Goal: Transaction & Acquisition: Book appointment/travel/reservation

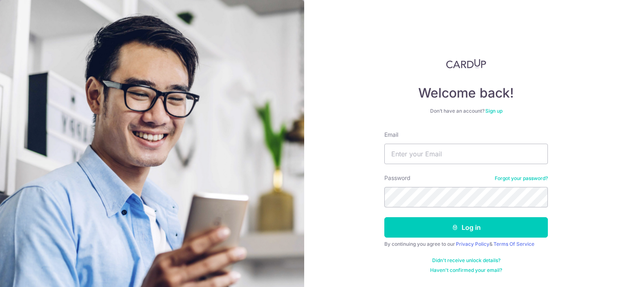
click at [422, 154] on input "Email" at bounding box center [465, 154] width 163 height 20
type input "[EMAIL_ADDRESS][DOMAIN_NAME]"
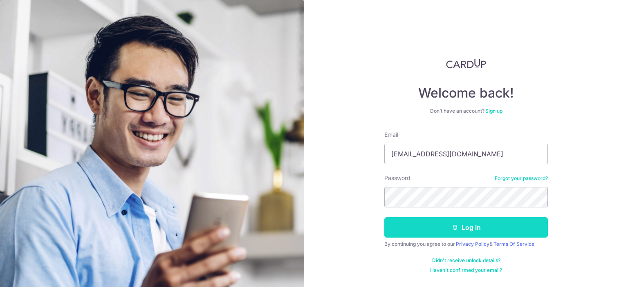
click at [495, 218] on button "Log in" at bounding box center [465, 227] width 163 height 20
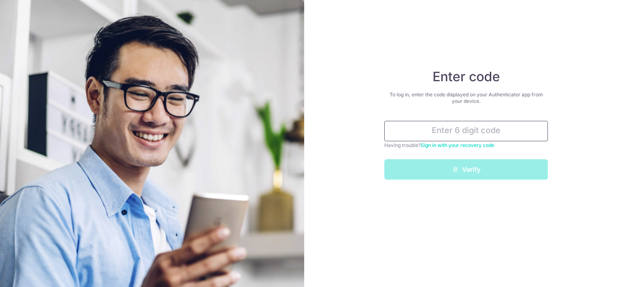
click at [507, 135] on input "text" at bounding box center [465, 131] width 163 height 20
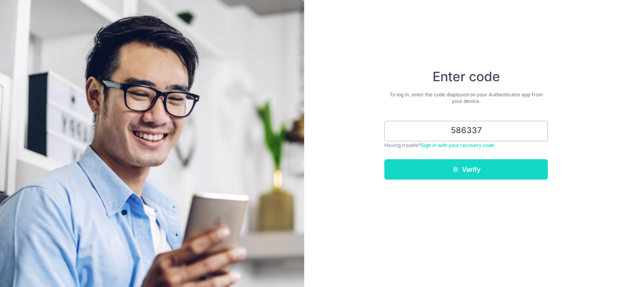
type input "586337"
click at [445, 165] on button "Verify" at bounding box center [465, 169] width 163 height 20
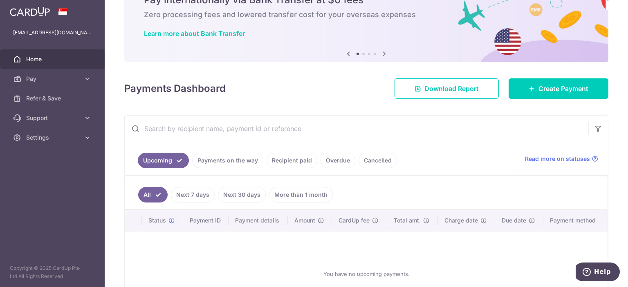
scroll to position [110, 0]
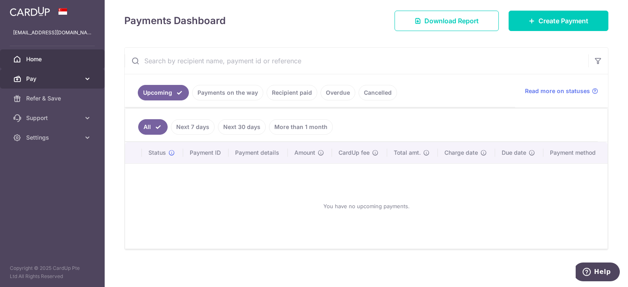
click at [60, 73] on body "zharifzaharil@gmail.com Home Pay Payments Recipients Cards Refer & Save Support…" at bounding box center [314, 143] width 628 height 287
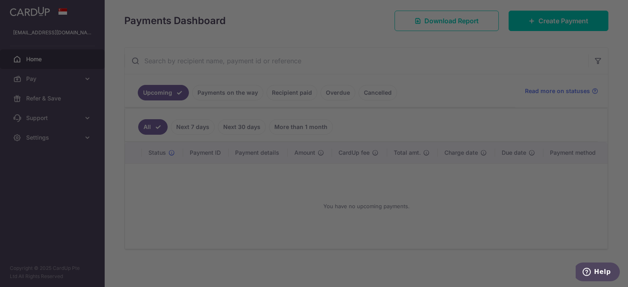
click at [123, 78] on div at bounding box center [317, 145] width 634 height 290
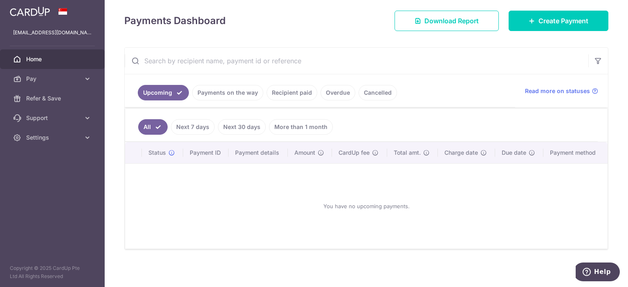
scroll to position [0, 0]
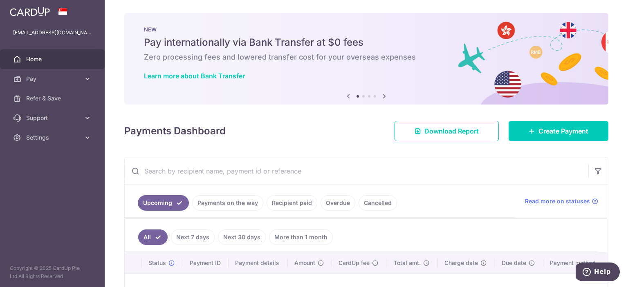
click at [42, 60] on span "Home" at bounding box center [53, 59] width 54 height 8
click at [49, 75] on span "Pay" at bounding box center [53, 79] width 54 height 8
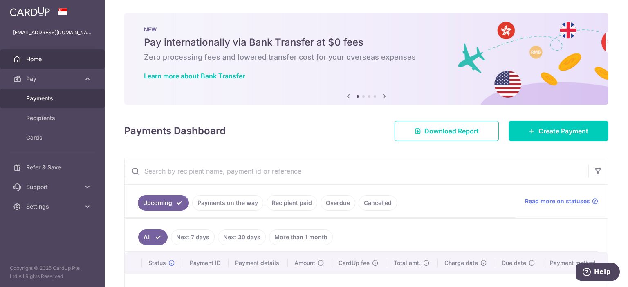
click at [47, 98] on span "Payments" at bounding box center [53, 98] width 54 height 8
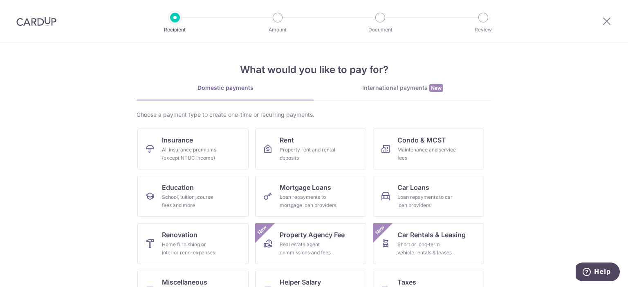
click at [612, 20] on div at bounding box center [606, 21] width 42 height 42
click at [599, 23] on div at bounding box center [606, 21] width 42 height 42
click at [606, 22] on icon at bounding box center [606, 21] width 10 height 10
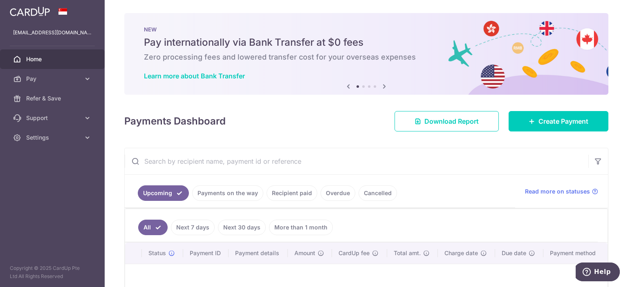
click at [188, 230] on link "Next 7 days" at bounding box center [193, 228] width 44 height 16
click at [148, 230] on link "All" at bounding box center [147, 228] width 18 height 16
click at [224, 186] on link "Payments on the way" at bounding box center [227, 193] width 71 height 16
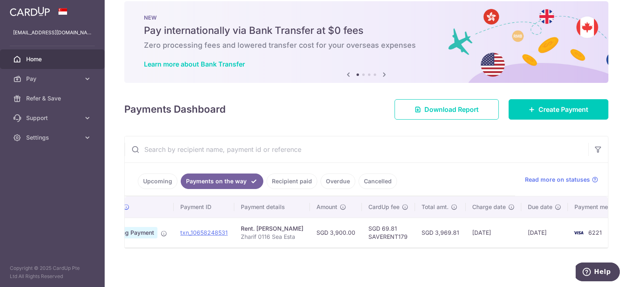
scroll to position [0, 65]
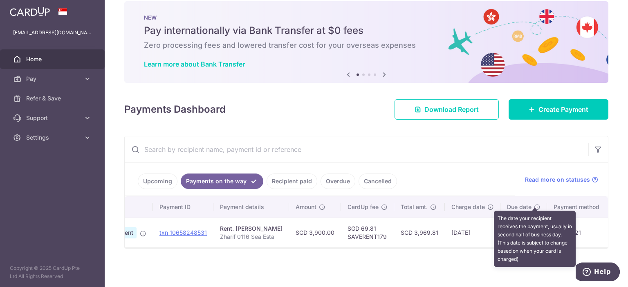
click at [534, 204] on icon at bounding box center [537, 207] width 7 height 7
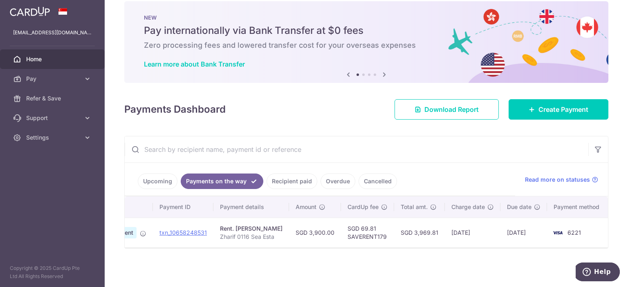
click at [456, 270] on div "× Pause Schedule Pause all future payments in this series Pause just this one p…" at bounding box center [366, 143] width 523 height 287
drag, startPoint x: 414, startPoint y: 134, endPoint x: 336, endPoint y: 127, distance: 78.7
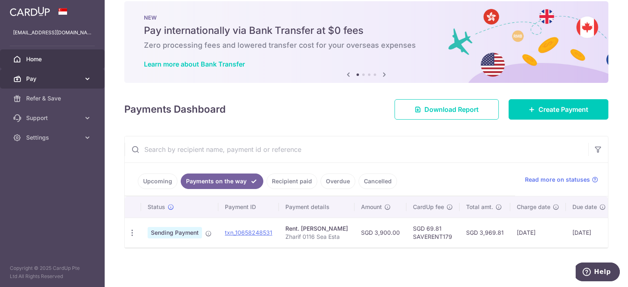
click at [65, 77] on span "Pay" at bounding box center [53, 79] width 54 height 8
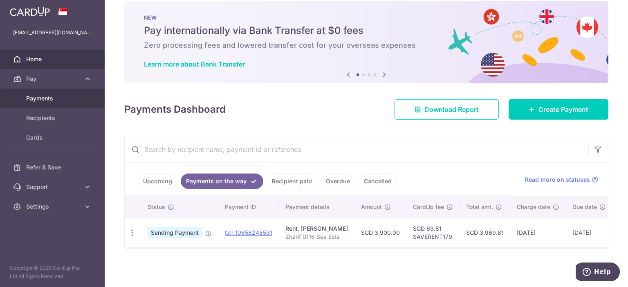
click at [36, 98] on span "Payments" at bounding box center [53, 98] width 54 height 8
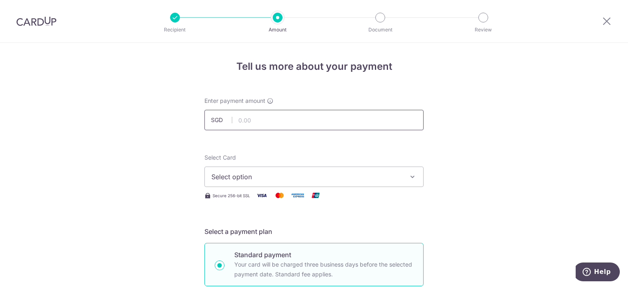
click at [267, 118] on input "text" at bounding box center [313, 120] width 219 height 20
type input "3,900.00"
click at [274, 179] on span "Select option" at bounding box center [306, 177] width 190 height 10
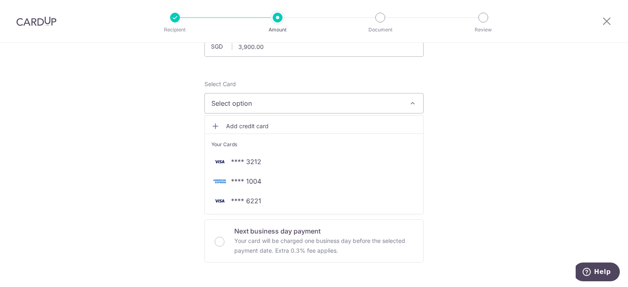
scroll to position [123, 0]
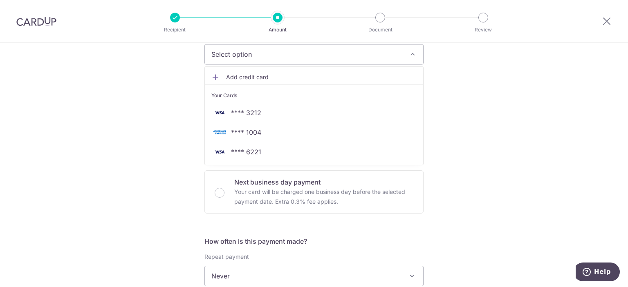
click at [123, 94] on div "Tell us more about your payment Enter payment amount SGD 3,900.00 3900.00 Selec…" at bounding box center [314, 289] width 628 height 739
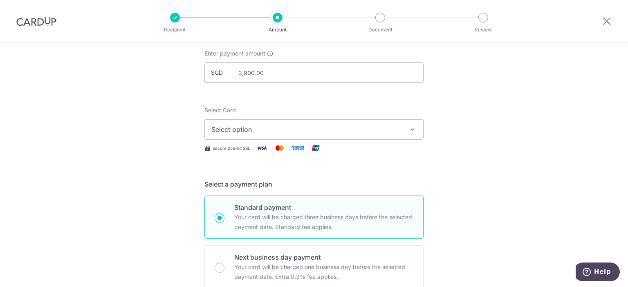
scroll to position [0, 0]
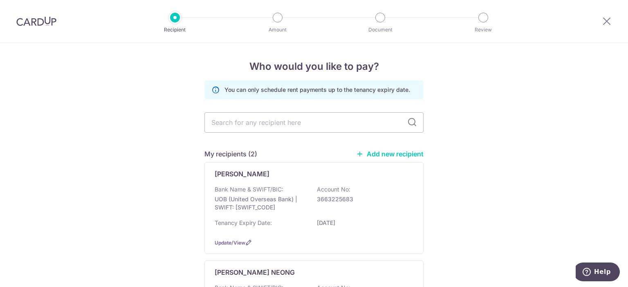
click at [54, 18] on img at bounding box center [36, 21] width 40 height 10
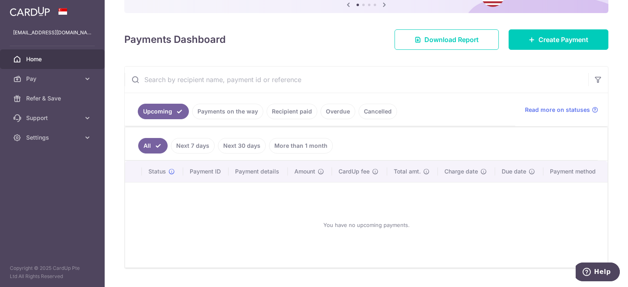
click at [220, 106] on link "Payments on the way" at bounding box center [227, 112] width 71 height 16
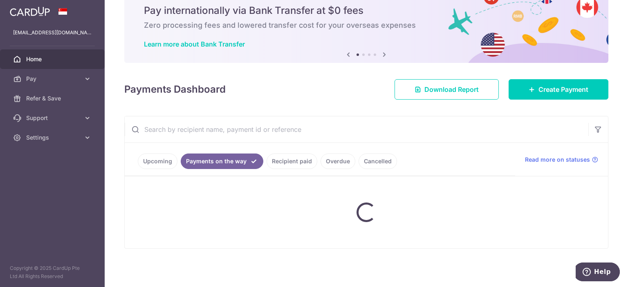
scroll to position [15, 0]
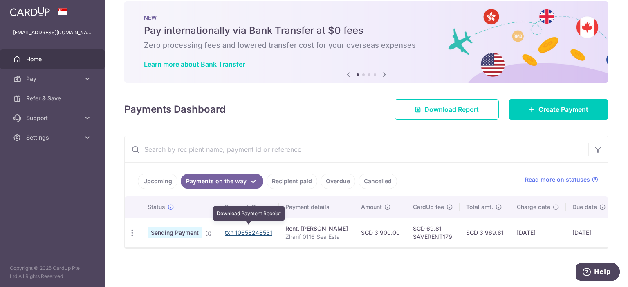
click at [255, 230] on link "txn_10658248531" at bounding box center [248, 232] width 47 height 7
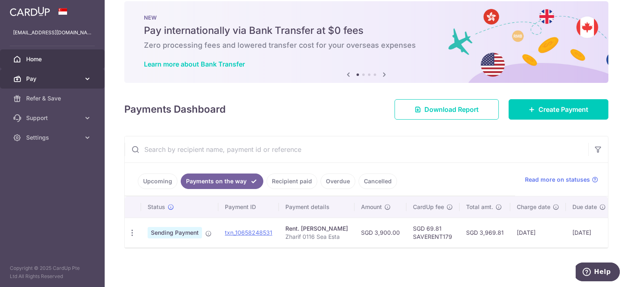
click at [59, 78] on span "Pay" at bounding box center [53, 79] width 54 height 8
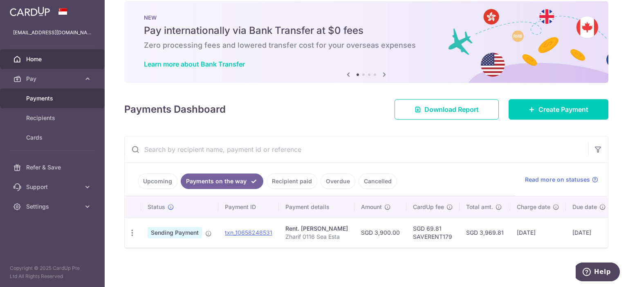
click at [47, 96] on span "Payments" at bounding box center [53, 98] width 54 height 8
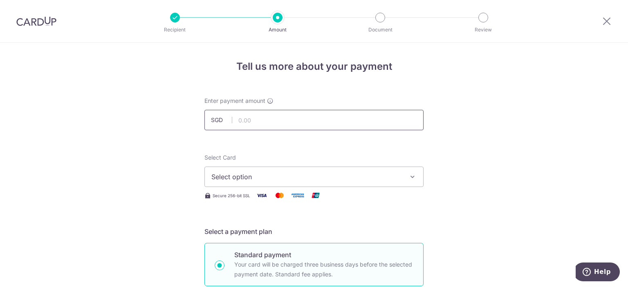
click at [255, 112] on input "text" at bounding box center [313, 120] width 219 height 20
type input "3,900.00"
click at [306, 170] on button "Select option" at bounding box center [313, 177] width 219 height 20
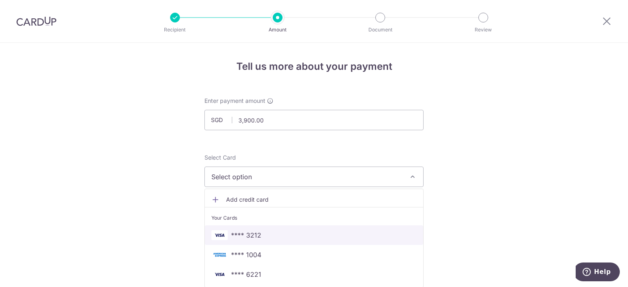
click at [268, 230] on span "**** 3212" at bounding box center [313, 235] width 205 height 10
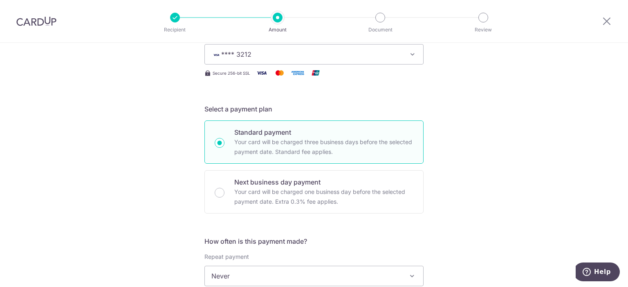
scroll to position [245, 0]
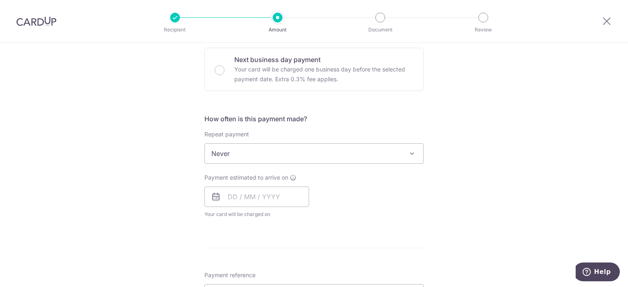
click at [255, 151] on span "Never" at bounding box center [314, 154] width 218 height 20
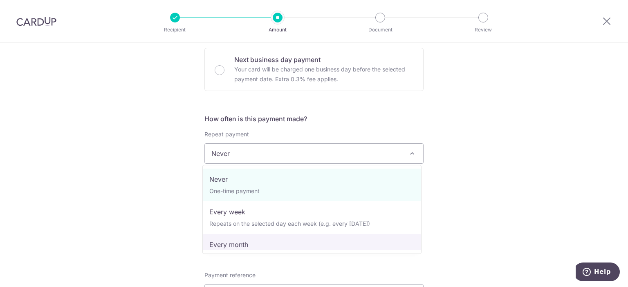
select select "3"
type input "[DATE]"
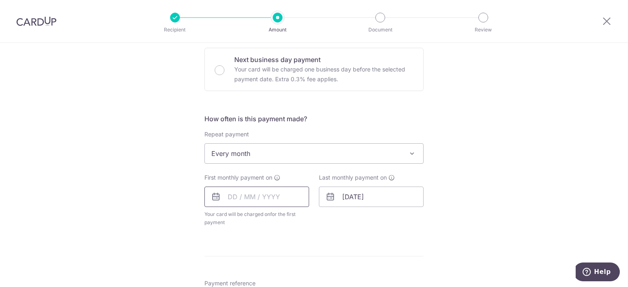
click at [269, 197] on input "text" at bounding box center [256, 197] width 105 height 20
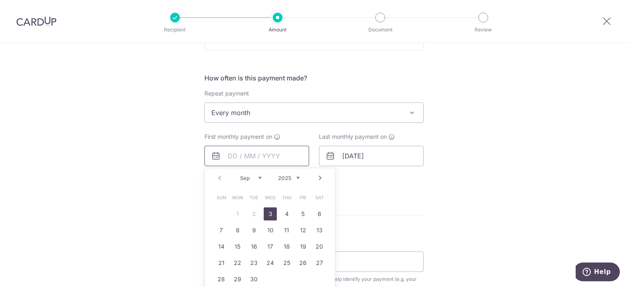
scroll to position [368, 0]
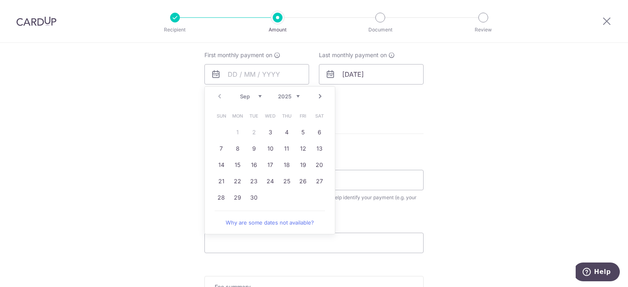
click at [253, 94] on select "Sep Oct Nov Dec" at bounding box center [251, 96] width 22 height 7
click at [240, 93] on select "Sep Oct Nov Dec" at bounding box center [251, 96] width 22 height 7
click at [288, 179] on link "25" at bounding box center [286, 181] width 13 height 13
type input "[DATE]"
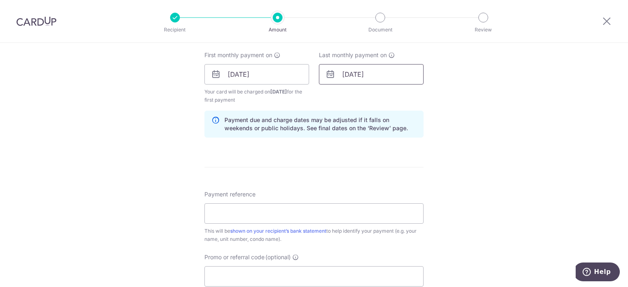
click at [354, 75] on input "[DATE]" at bounding box center [371, 74] width 105 height 20
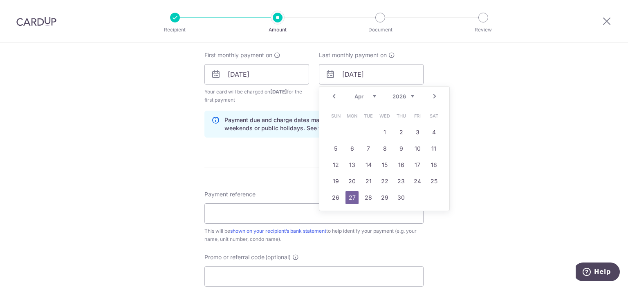
click at [353, 197] on link "27" at bounding box center [351, 197] width 13 height 13
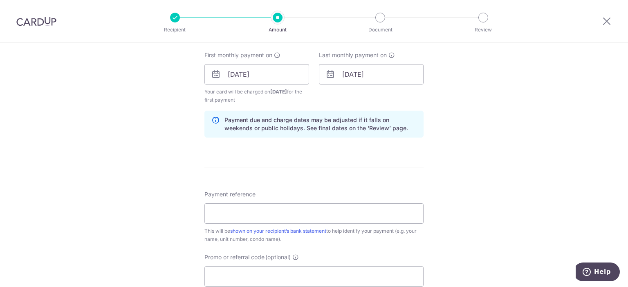
click at [270, 156] on form "Enter payment amount SGD 3,900.00 3900.00 Select Card **** 3212 Add credit card…" at bounding box center [313, 73] width 219 height 688
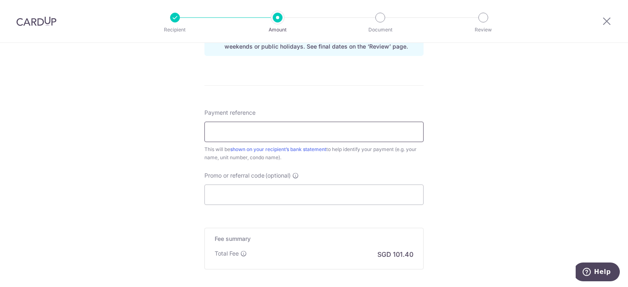
click at [280, 123] on input "Payment reference" at bounding box center [313, 132] width 219 height 20
click at [274, 199] on input "Promo or referral code (optional)" at bounding box center [313, 195] width 219 height 20
paste input "SAVERENT179"
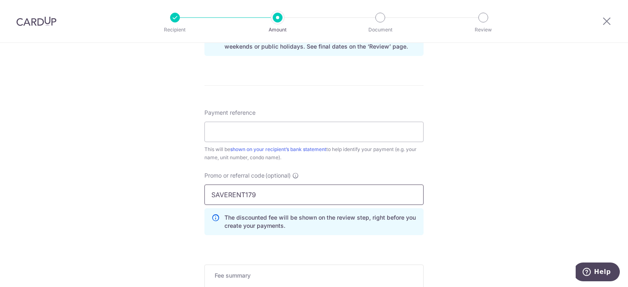
type input "SAVERENT179"
click at [153, 163] on div "Tell us more about your payment Enter payment amount SGD 3,900.00 3900.00 Selec…" at bounding box center [314, 2] width 628 height 817
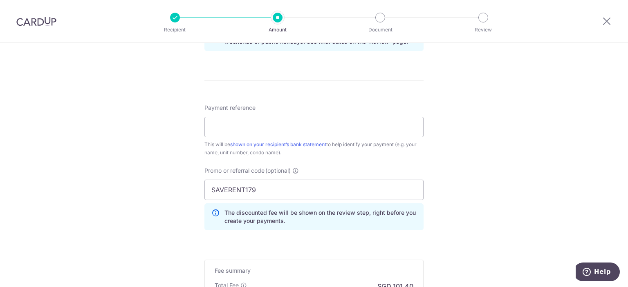
scroll to position [368, 0]
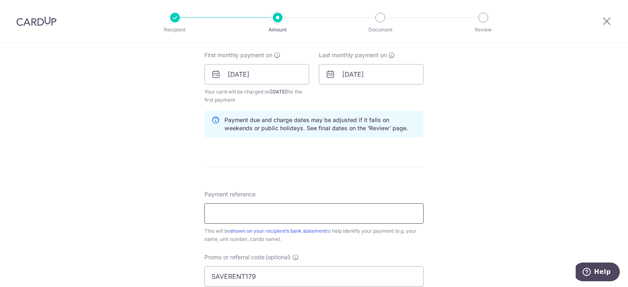
click at [280, 214] on input "Payment reference" at bounding box center [313, 213] width 219 height 20
type input "Zharif Sea Esta 0116"
click at [386, 156] on form "Enter payment amount SGD 3,900.00 3900.00 Select Card **** 3212 Add credit card…" at bounding box center [313, 91] width 219 height 725
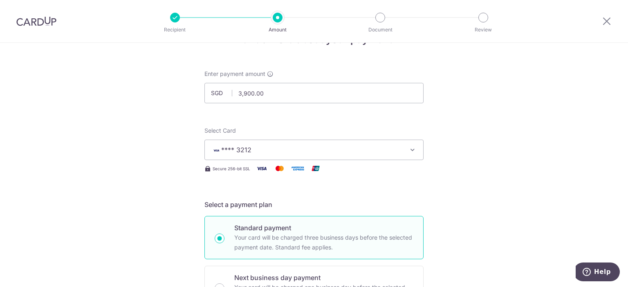
scroll to position [0, 0]
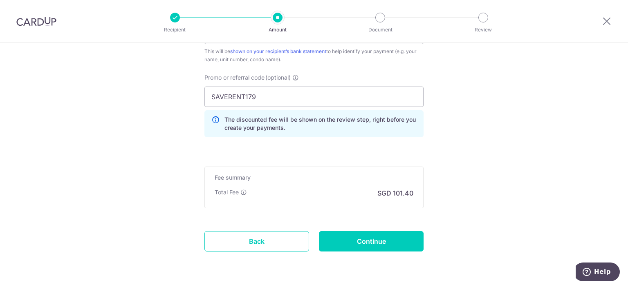
scroll to position [572, 0]
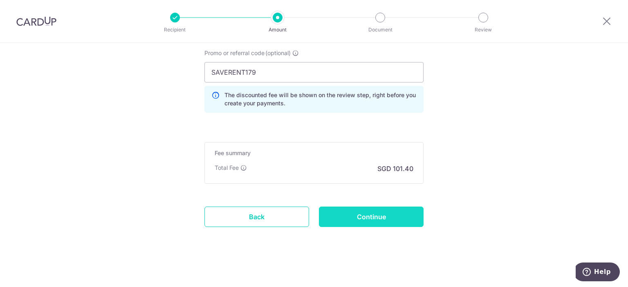
click at [395, 212] on input "Continue" at bounding box center [371, 217] width 105 height 20
type input "Create Schedule"
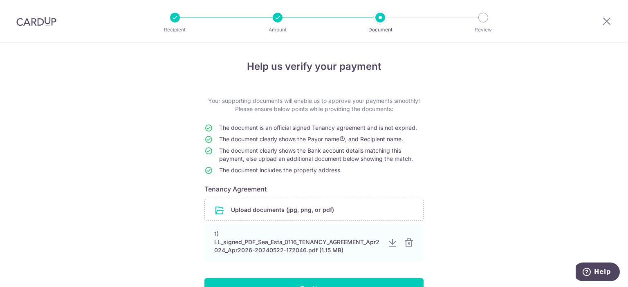
click at [467, 153] on div "Help us verify your payment Your supporting documents will enable us to approve…" at bounding box center [314, 196] width 628 height 306
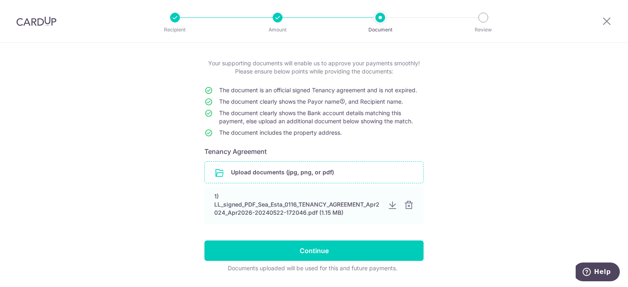
scroll to position [60, 0]
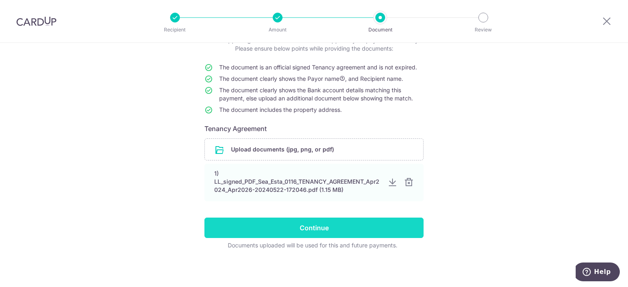
click at [302, 221] on input "Continue" at bounding box center [313, 228] width 219 height 20
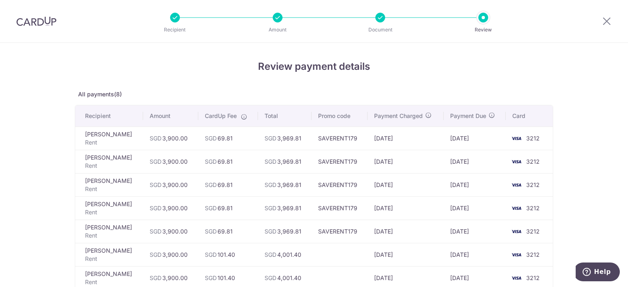
scroll to position [123, 0]
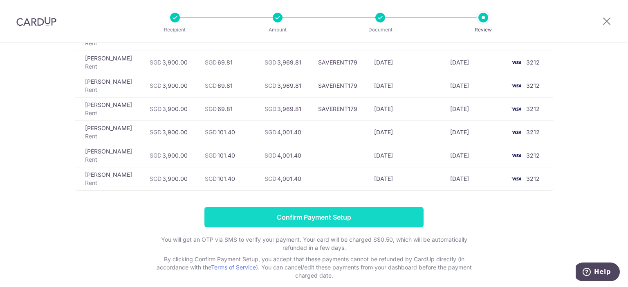
click at [330, 218] on input "Confirm Payment Setup" at bounding box center [313, 217] width 219 height 20
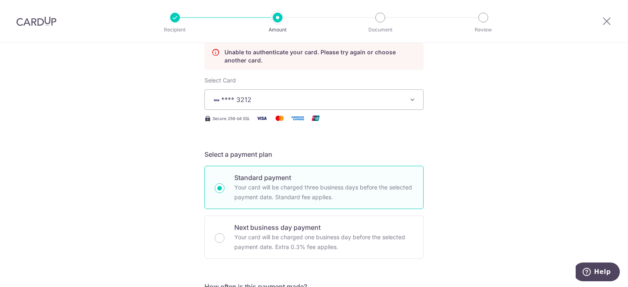
click at [277, 97] on span "**** 3212" at bounding box center [306, 100] width 190 height 10
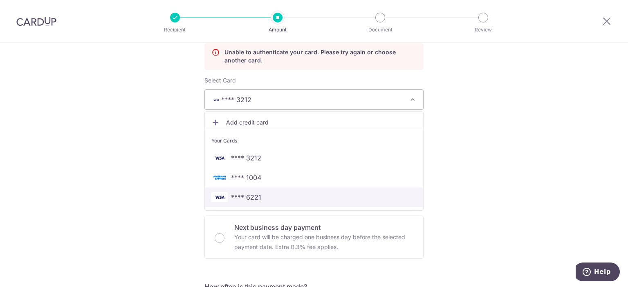
click at [248, 199] on span "**** 6221" at bounding box center [246, 197] width 30 height 10
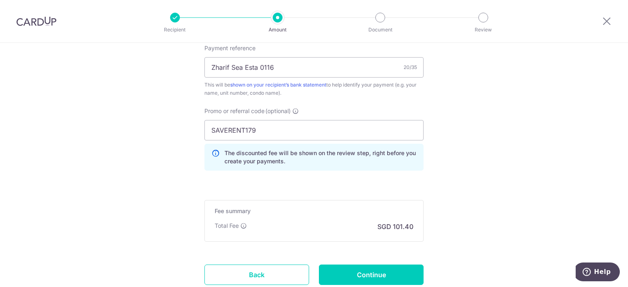
scroll to position [564, 0]
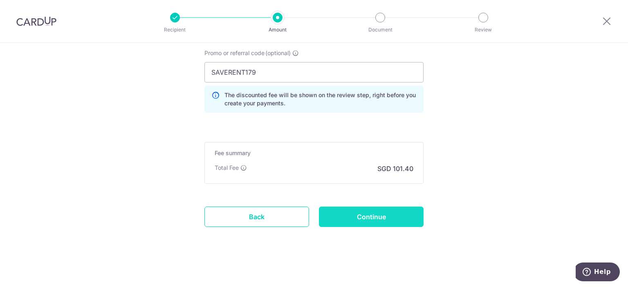
click at [341, 214] on input "Continue" at bounding box center [371, 217] width 105 height 20
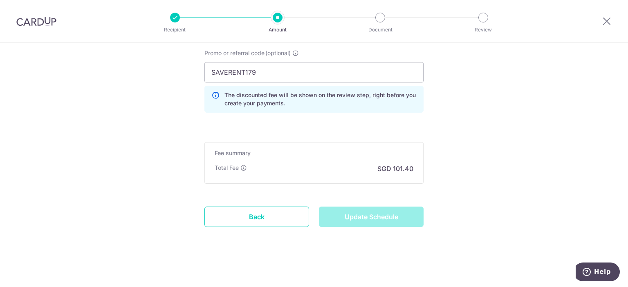
type input "Update Schedule"
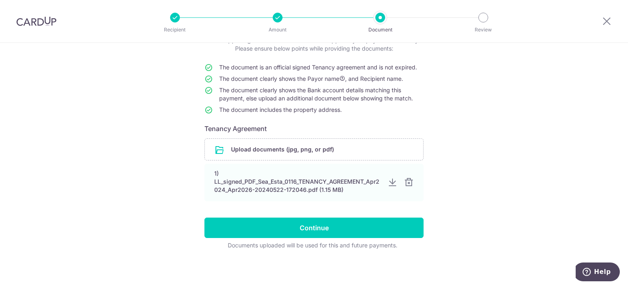
scroll to position [60, 0]
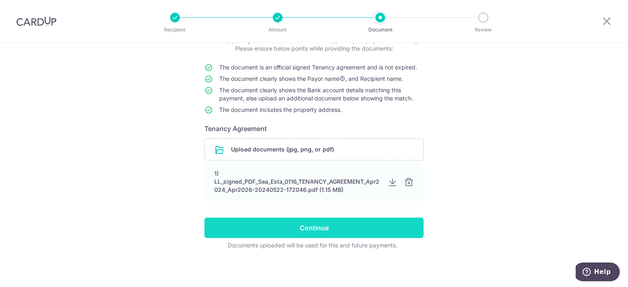
click at [336, 225] on input "Continue" at bounding box center [313, 228] width 219 height 20
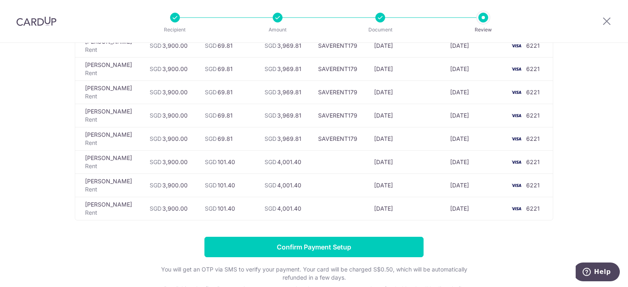
scroll to position [162, 0]
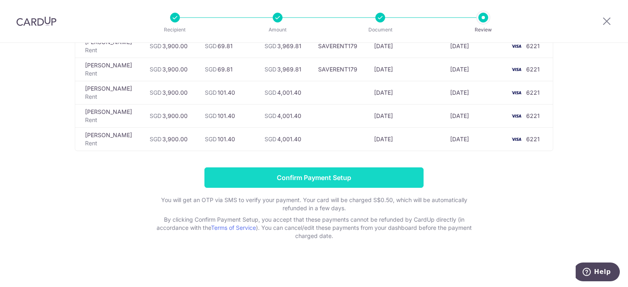
click at [346, 181] on input "Confirm Payment Setup" at bounding box center [313, 177] width 219 height 20
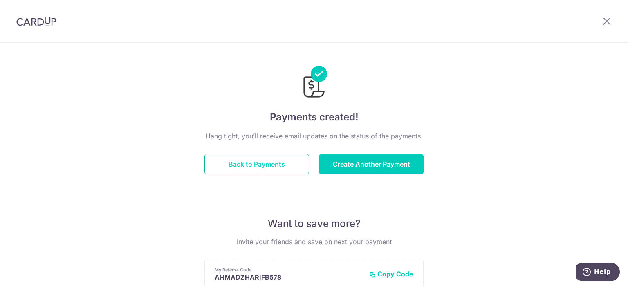
click at [289, 165] on button "Back to Payments" at bounding box center [256, 164] width 105 height 20
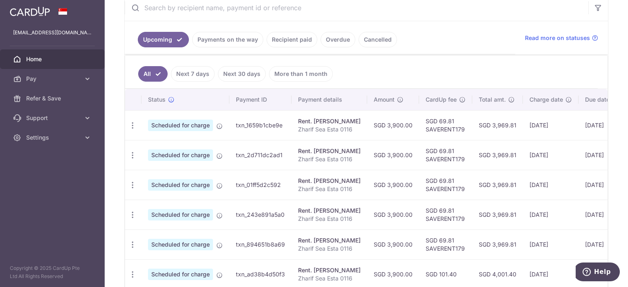
scroll to position [204, 0]
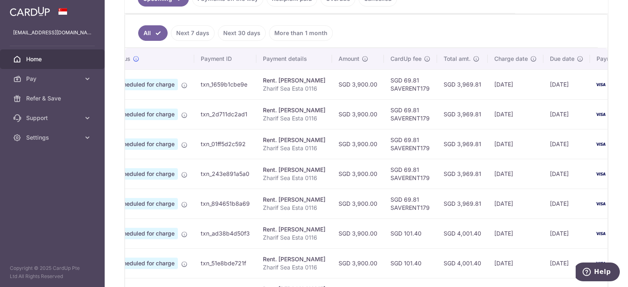
drag, startPoint x: 436, startPoint y: 138, endPoint x: 444, endPoint y: 138, distance: 8.2
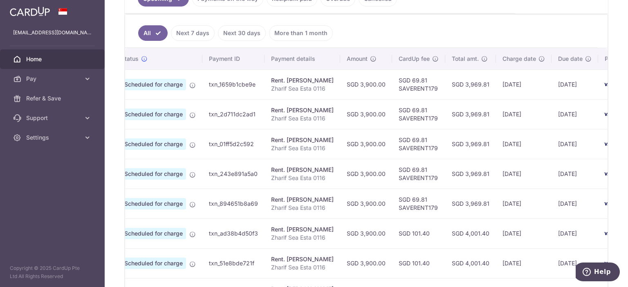
drag, startPoint x: 440, startPoint y: 137, endPoint x: 421, endPoint y: 136, distance: 19.2
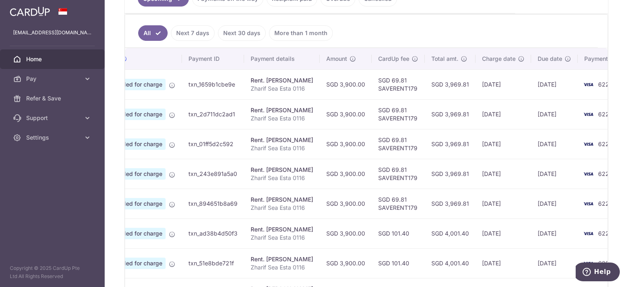
drag, startPoint x: 432, startPoint y: 140, endPoint x: 446, endPoint y: 143, distance: 14.3
drag, startPoint x: 444, startPoint y: 143, endPoint x: 449, endPoint y: 143, distance: 4.5
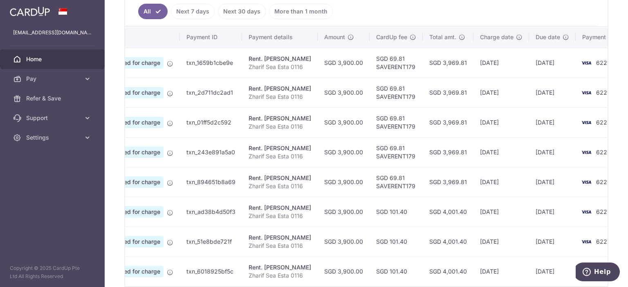
scroll to position [185, 0]
